Goal: Register for event/course

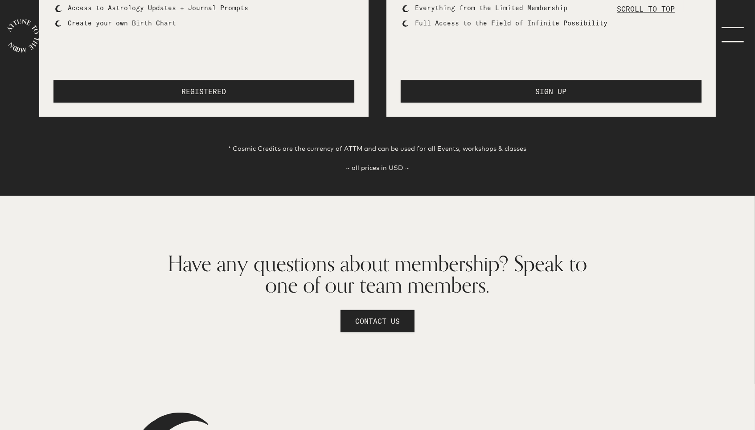
scroll to position [613, 0]
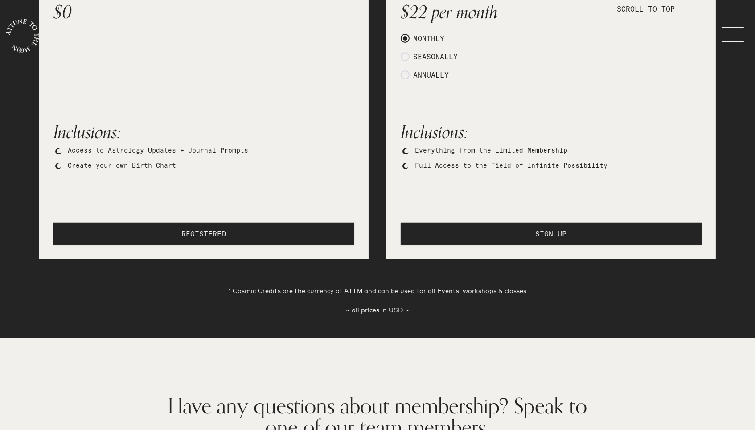
click at [522, 237] on button "SIGN UP" at bounding box center [551, 233] width 301 height 22
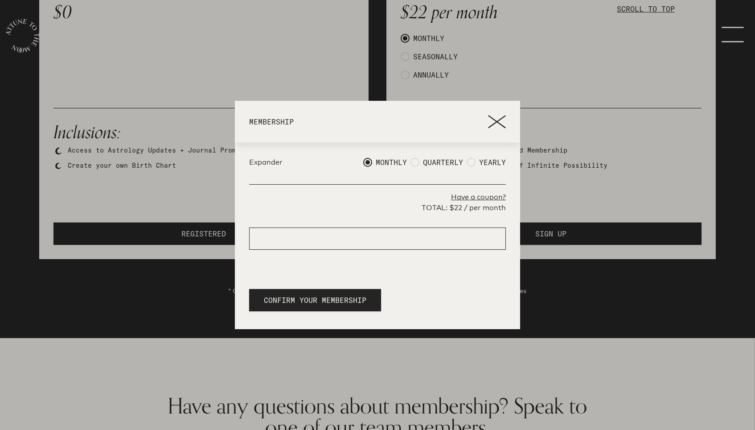
click at [462, 198] on p "Have a coupon?" at bounding box center [377, 197] width 257 height 11
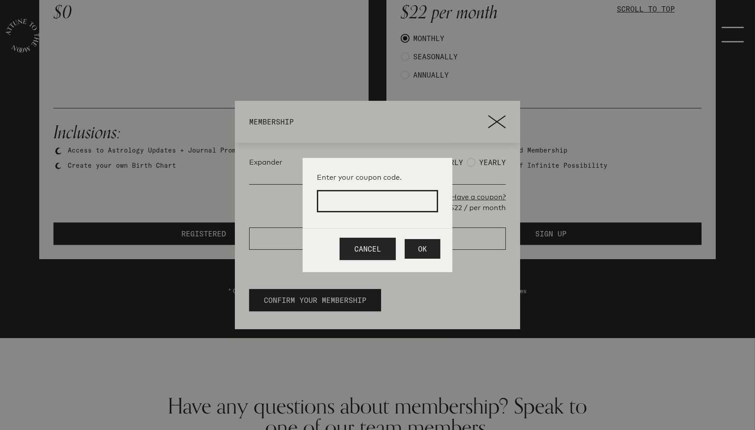
click at [400, 200] on input at bounding box center [377, 201] width 121 height 22
type input "MOONSOUL"
click at [421, 247] on span "OK" at bounding box center [422, 248] width 9 height 11
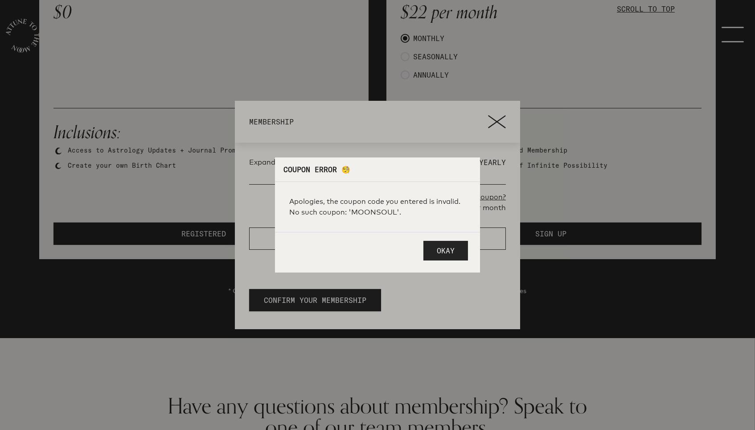
click at [492, 127] on div at bounding box center [377, 215] width 755 height 430
click at [443, 253] on span "Okay" at bounding box center [446, 250] width 18 height 11
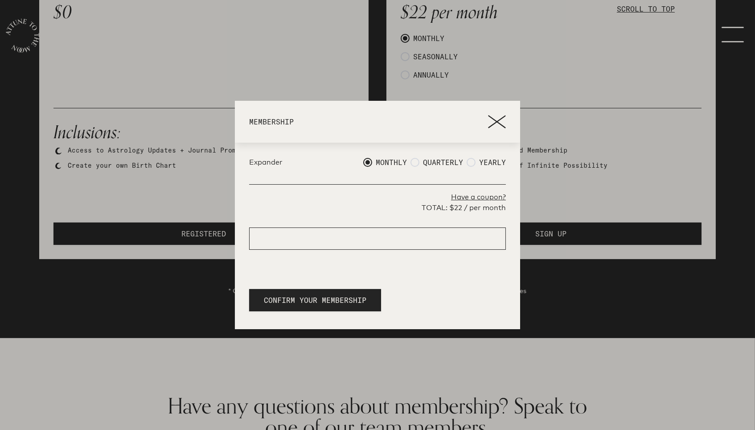
click at [471, 196] on p "Have a coupon?" at bounding box center [377, 197] width 257 height 11
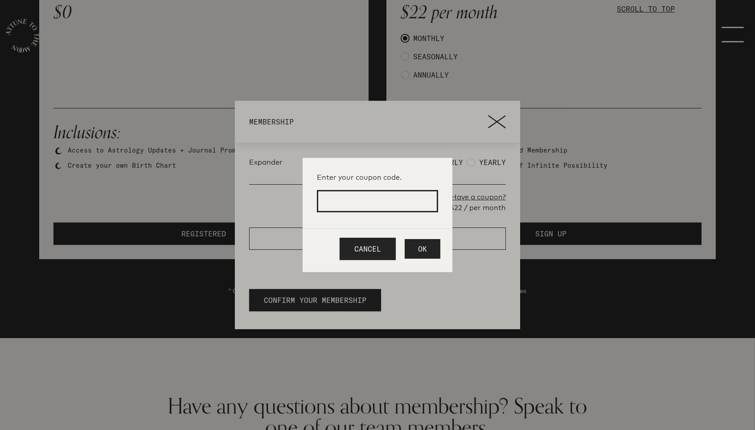
click at [394, 202] on input at bounding box center [377, 201] width 121 height 22
type input "MOONSOUL"
click at [426, 248] on button "OK" at bounding box center [423, 249] width 36 height 20
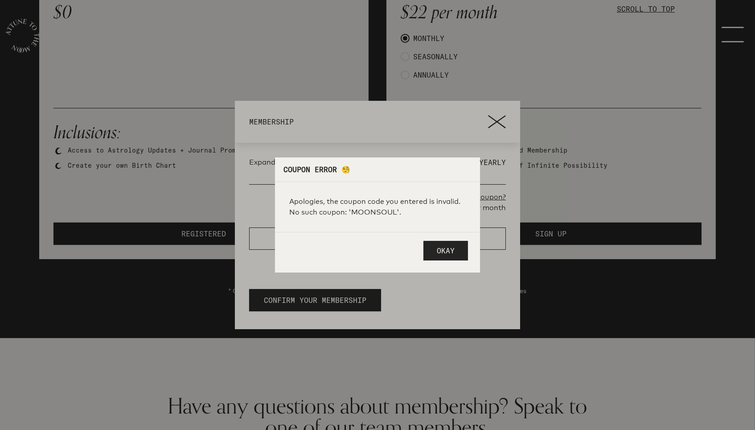
click at [450, 250] on span "Okay" at bounding box center [446, 250] width 18 height 11
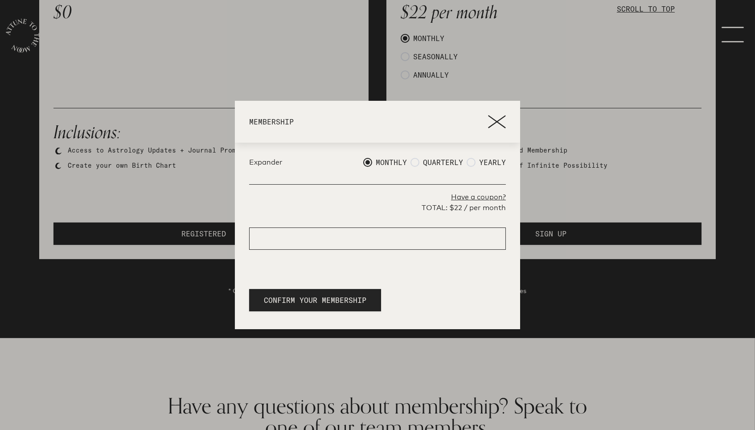
click at [476, 197] on p "Have a coupon?" at bounding box center [377, 197] width 257 height 11
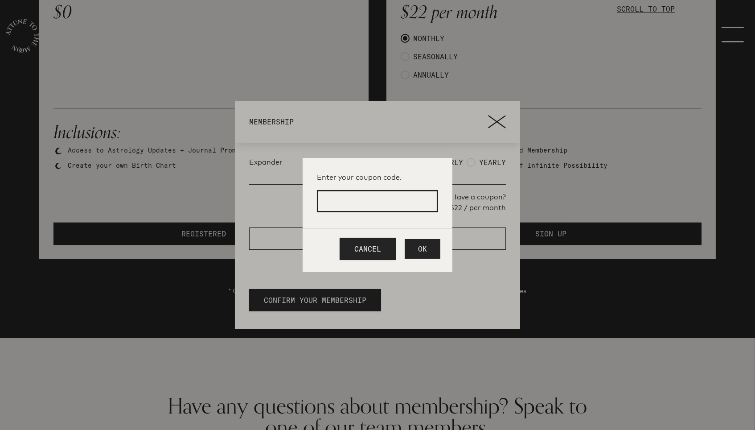
click at [383, 205] on input at bounding box center [377, 201] width 121 height 22
type input "NhYfVoKe"
click at [423, 247] on span "OK" at bounding box center [422, 248] width 9 height 11
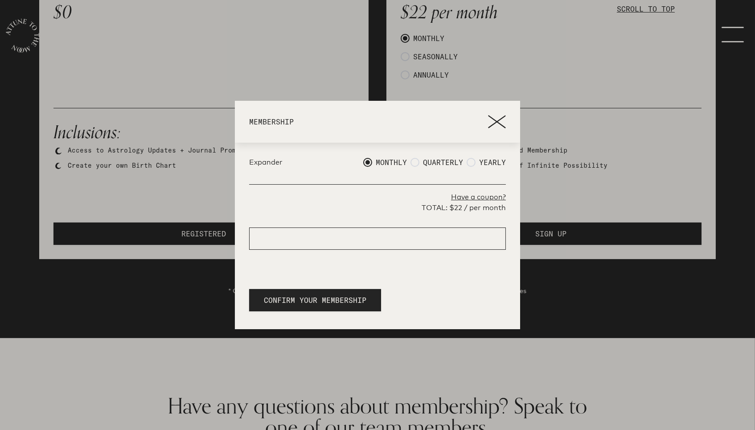
click at [462, 199] on p "Have a coupon?" at bounding box center [377, 197] width 257 height 11
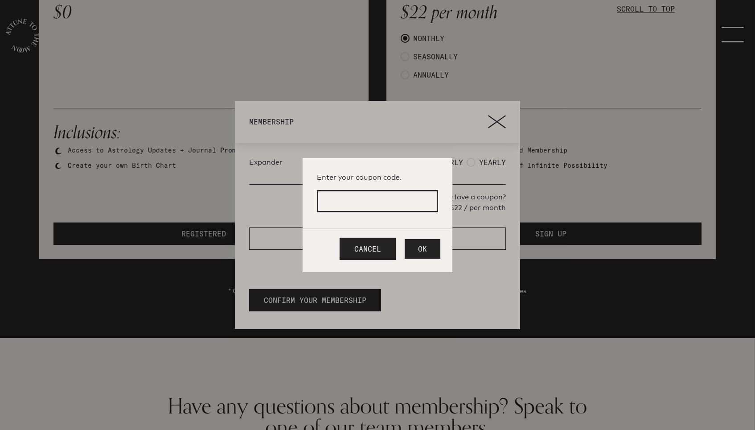
click at [379, 199] on input at bounding box center [377, 201] width 121 height 22
type input "NhYfVoKe"
click at [416, 248] on button "OK" at bounding box center [423, 249] width 36 height 20
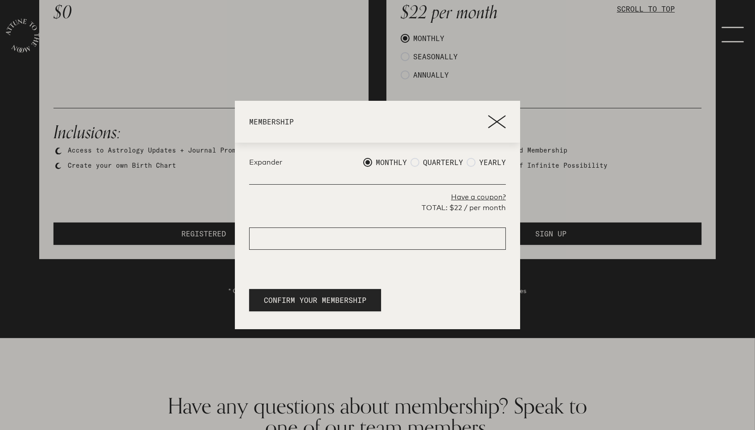
click at [316, 298] on span "CONFIRM YOUR MEMBERSHIP" at bounding box center [315, 300] width 103 height 11
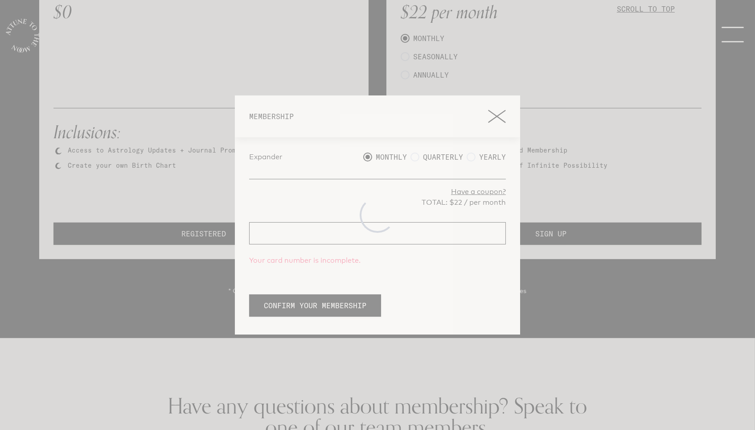
click at [495, 119] on div at bounding box center [377, 215] width 755 height 430
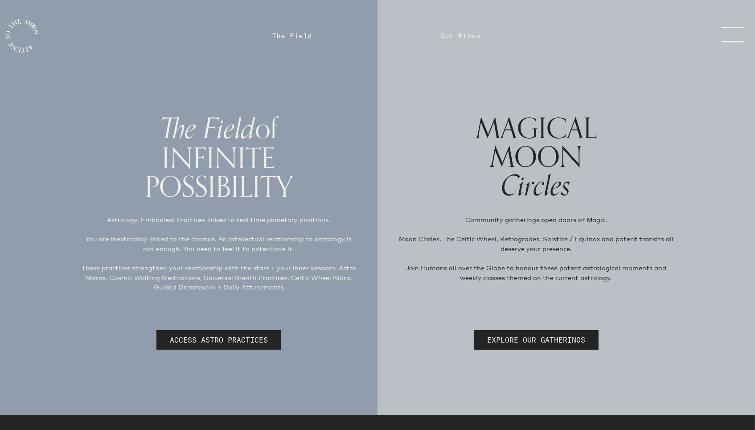
click at [730, 32] on link "menu" at bounding box center [730, 36] width 45 height 18
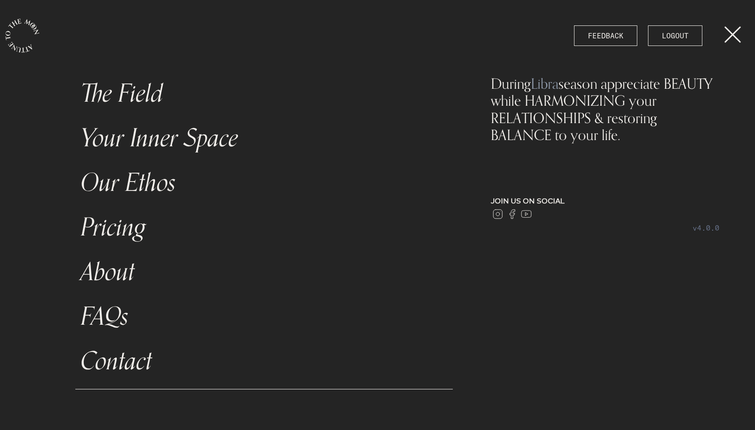
click at [142, 94] on link "The Field" at bounding box center [263, 93] width 377 height 45
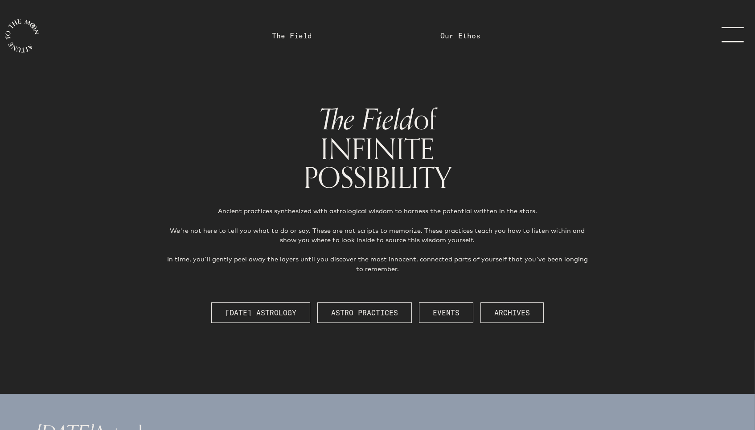
click at [723, 39] on link "menu" at bounding box center [730, 36] width 45 height 18
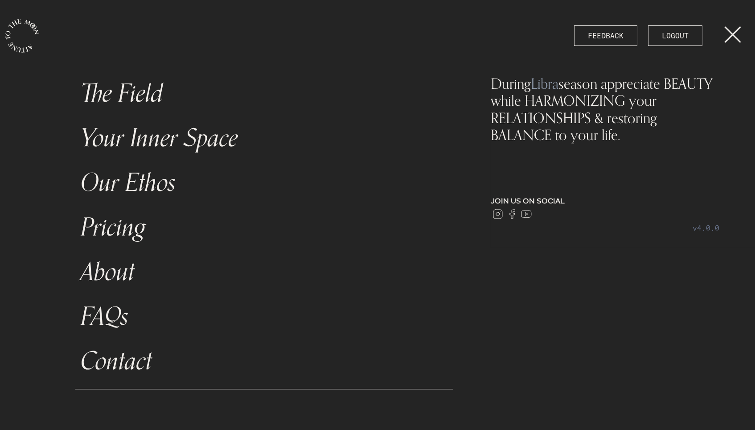
click at [143, 89] on link "The Field" at bounding box center [263, 93] width 377 height 45
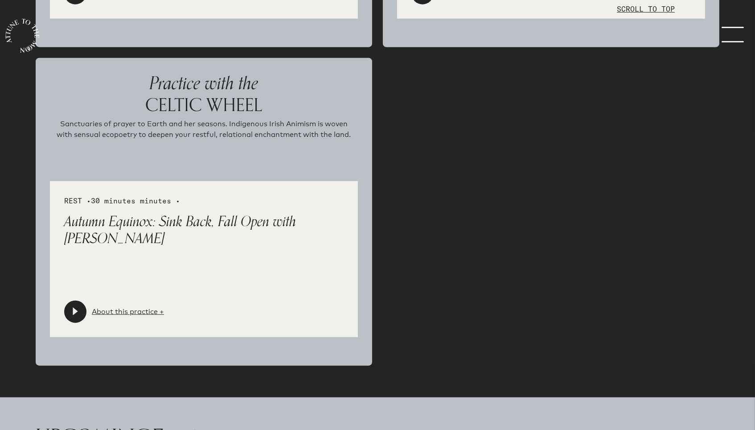
scroll to position [2244, 0]
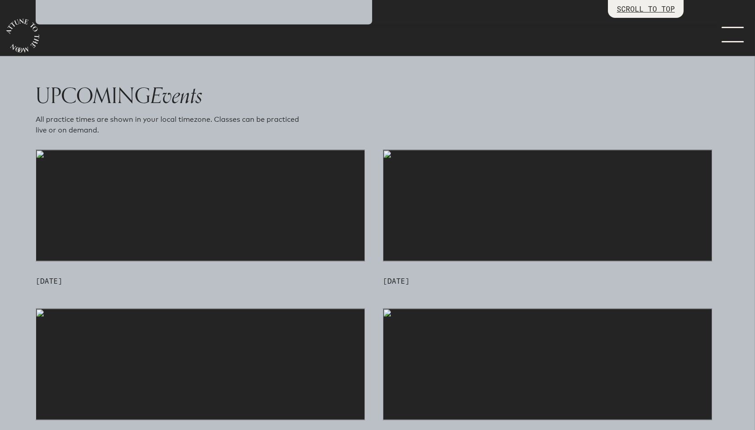
click at [189, 235] on img at bounding box center [200, 205] width 329 height 111
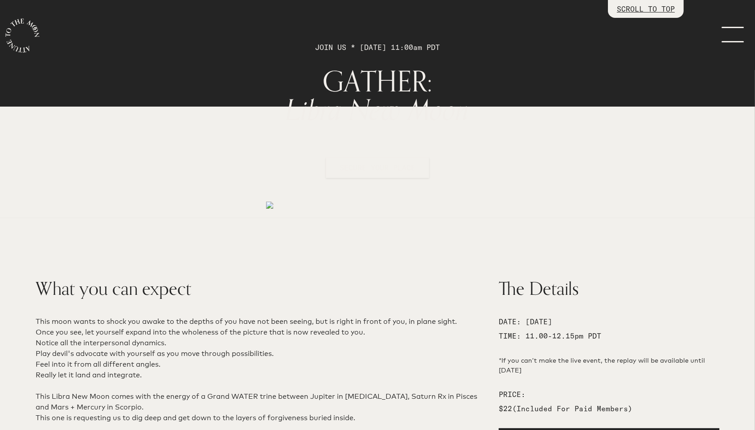
scroll to position [54, 0]
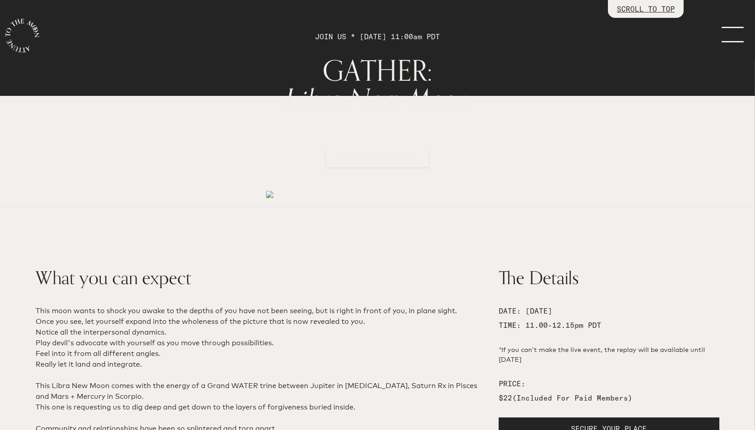
click at [369, 159] on span "SECURE YOUR PLACE" at bounding box center [378, 156] width 76 height 9
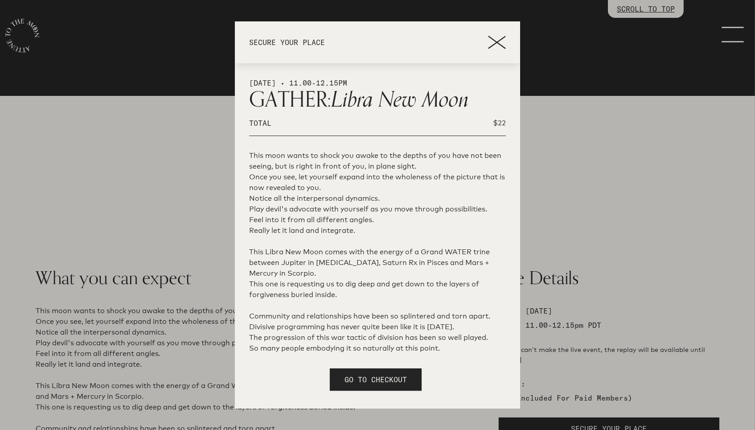
click at [361, 381] on span "GO TO CHECKOUT" at bounding box center [375, 379] width 62 height 11
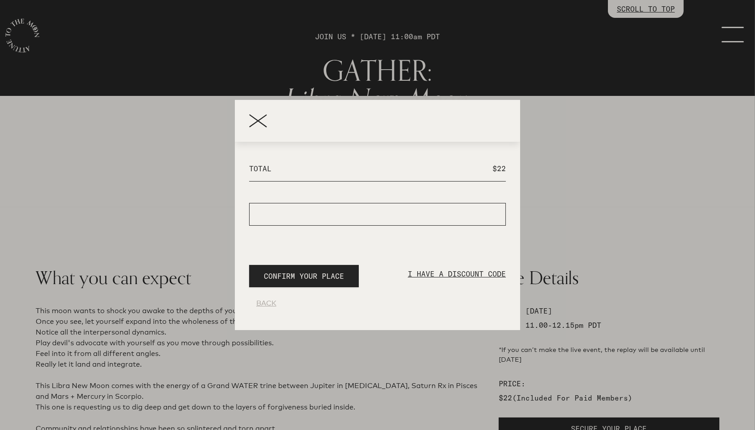
click at [414, 277] on p "I HAVE A DISCOUNT CODE" at bounding box center [457, 279] width 98 height 22
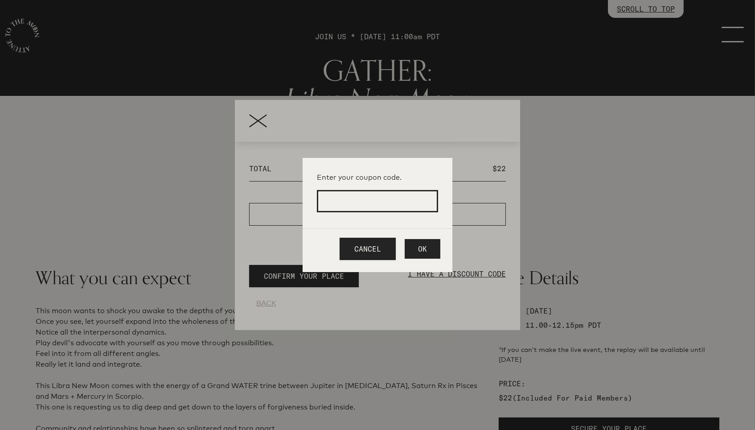
click at [373, 199] on input at bounding box center [377, 201] width 121 height 22
type input "MOONSOUL"
click at [427, 251] on button "OK" at bounding box center [423, 249] width 36 height 20
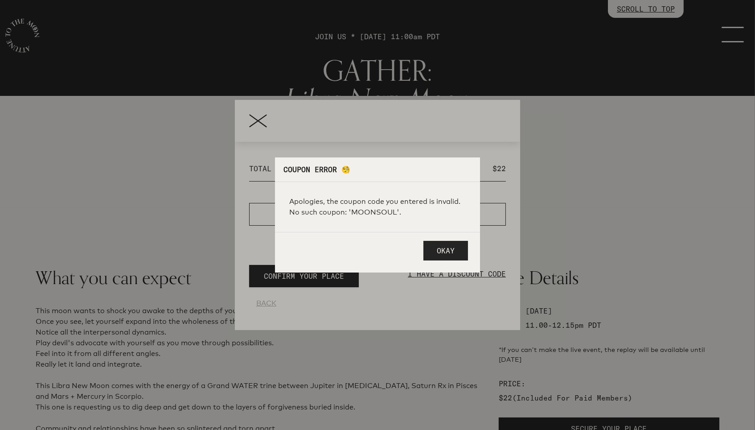
click at [435, 250] on button "Okay" at bounding box center [445, 251] width 45 height 20
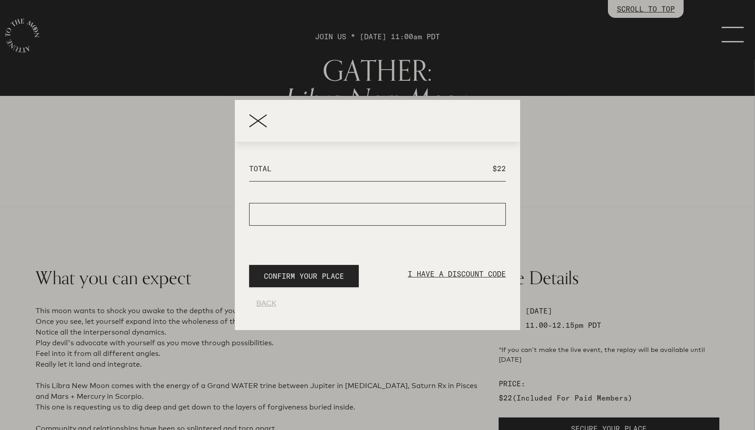
click at [254, 121] on icon at bounding box center [258, 120] width 18 height 13
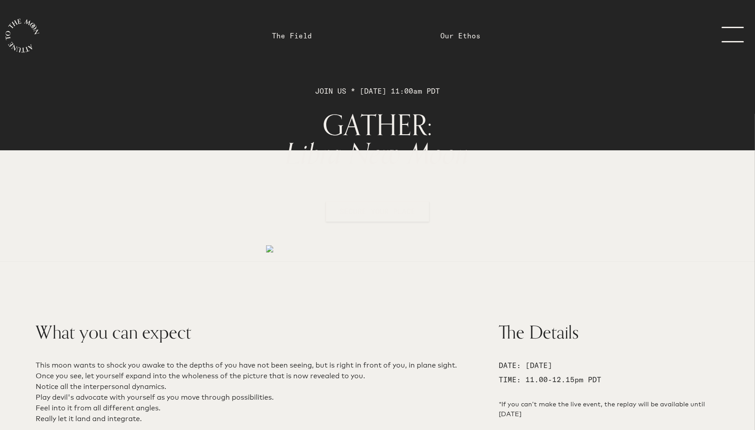
scroll to position [0, 0]
click at [730, 41] on link "menu" at bounding box center [730, 36] width 45 height 18
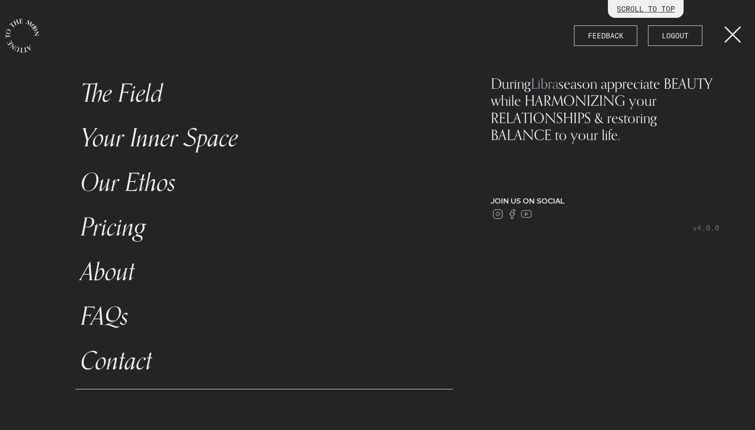
scroll to position [31, 0]
click at [675, 37] on link "LOGOUT" at bounding box center [675, 35] width 54 height 21
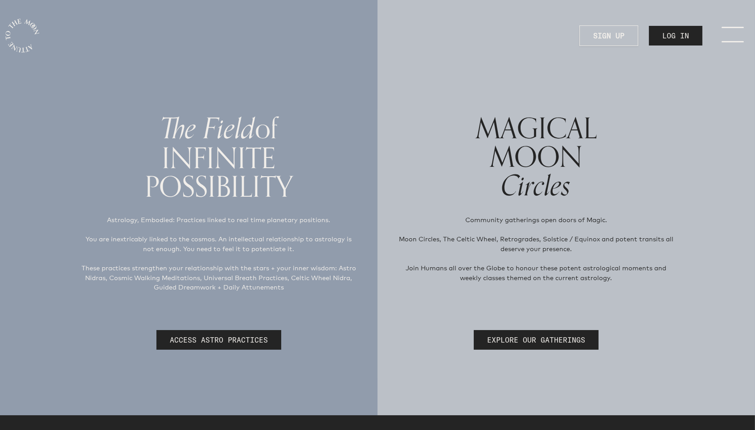
click at [672, 38] on link "LOG IN" at bounding box center [675, 36] width 53 height 20
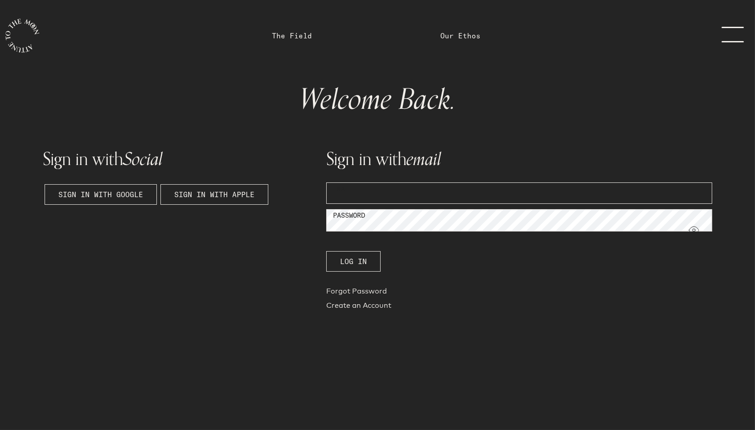
type input "jana.renee@gmail.com"
click at [353, 262] on button "Log In" at bounding box center [353, 261] width 54 height 21
